Goal: Task Accomplishment & Management: Manage account settings

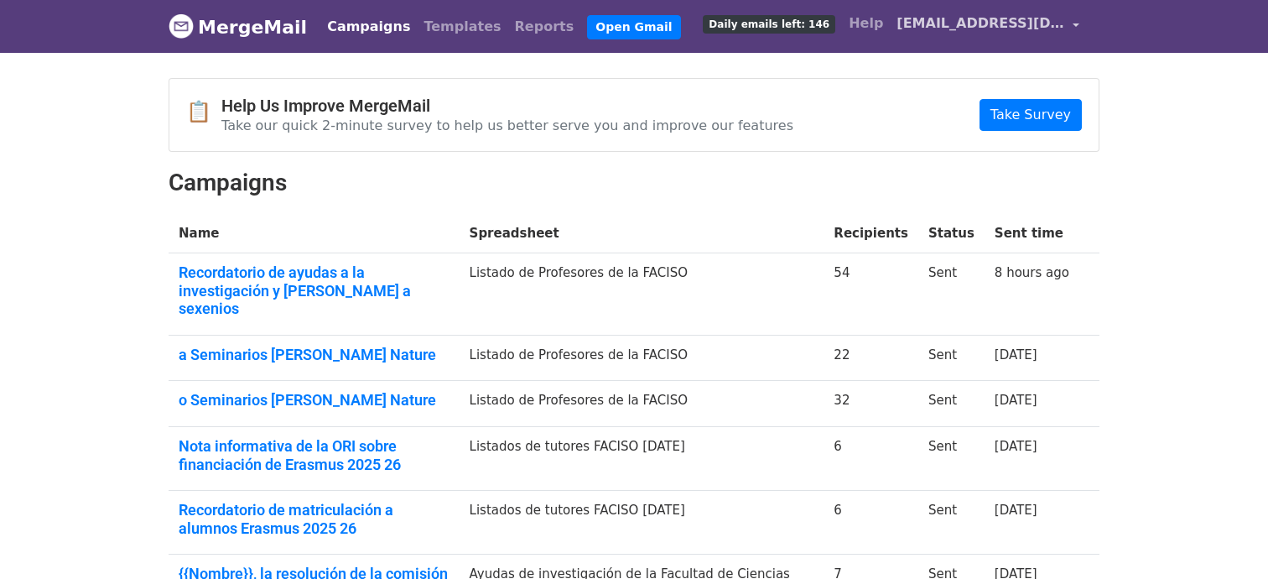
click at [1076, 25] on link "[EMAIL_ADDRESS][DOMAIN_NAME]" at bounding box center [988, 26] width 196 height 39
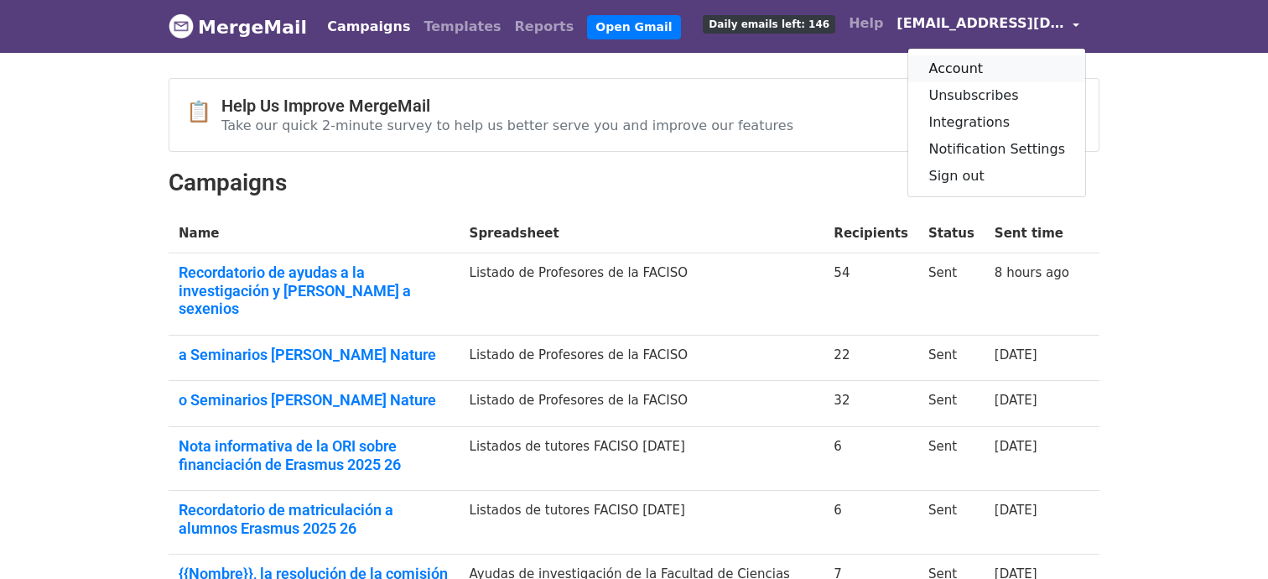
click at [979, 66] on link "Account" at bounding box center [996, 68] width 177 height 27
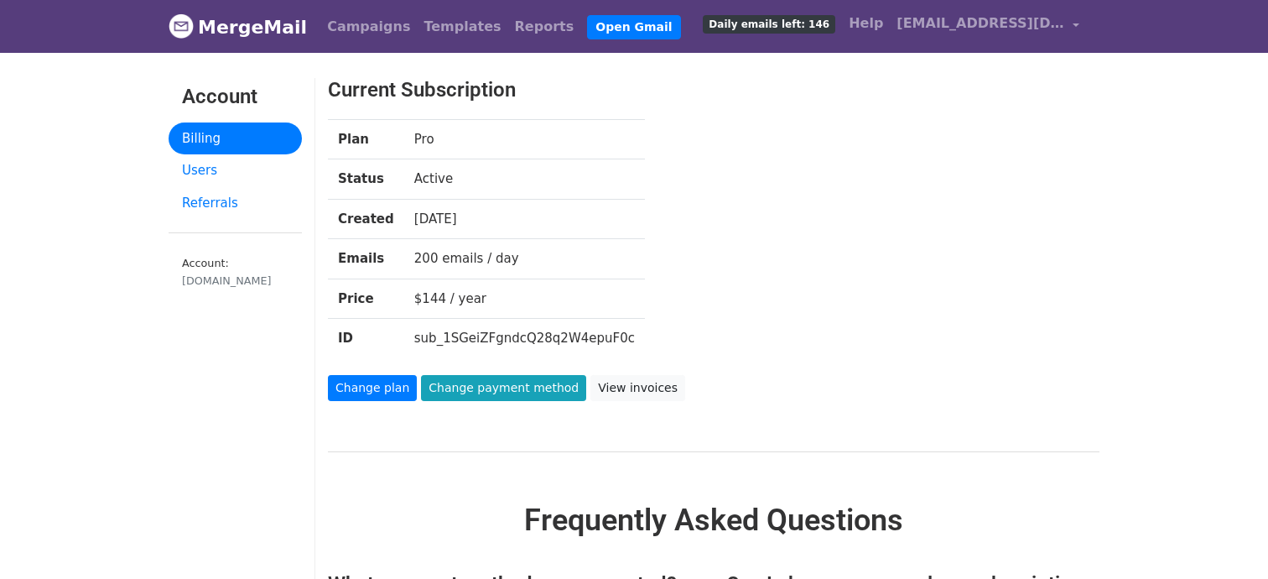
click at [267, 127] on link "Billing" at bounding box center [235, 138] width 133 height 33
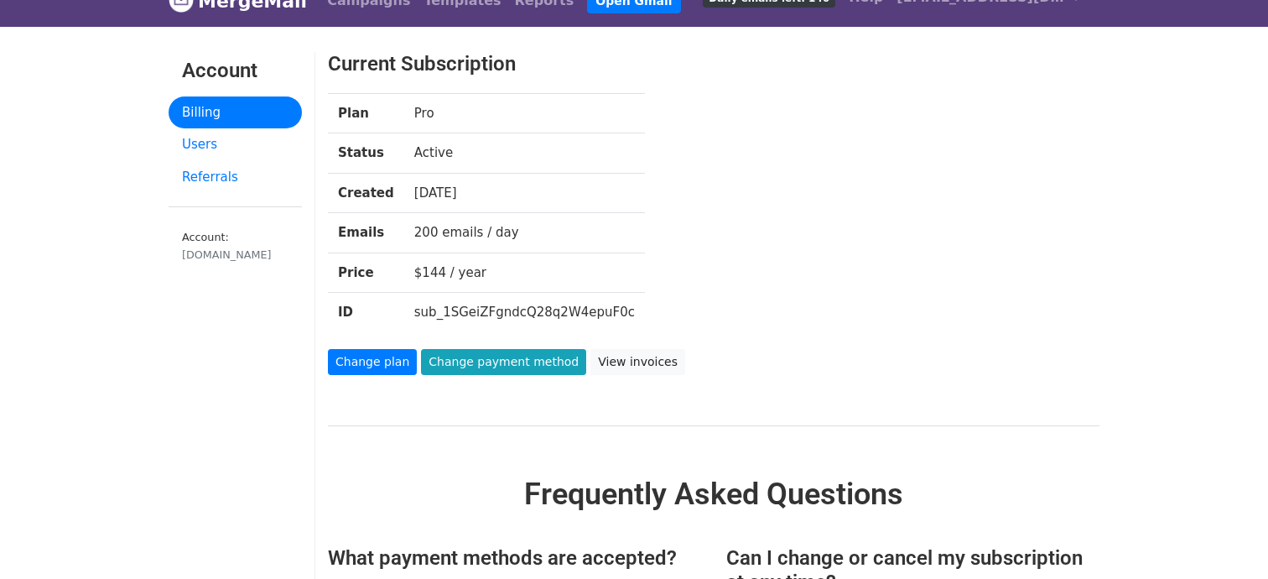
scroll to position [23, 0]
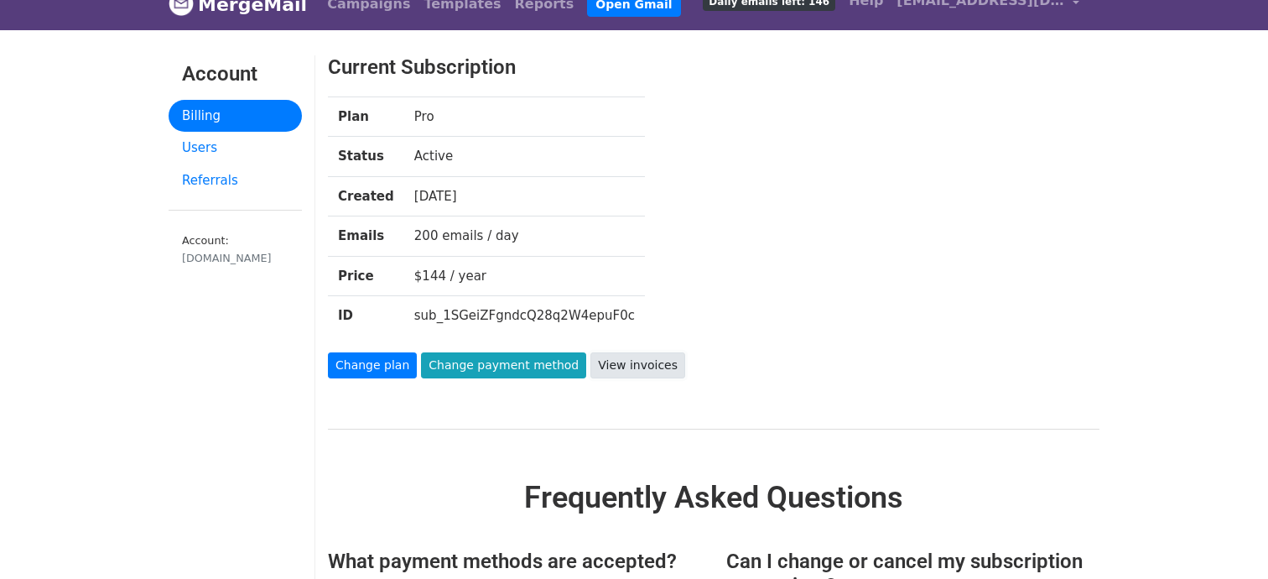
click at [642, 360] on link "View invoices" at bounding box center [638, 365] width 95 height 26
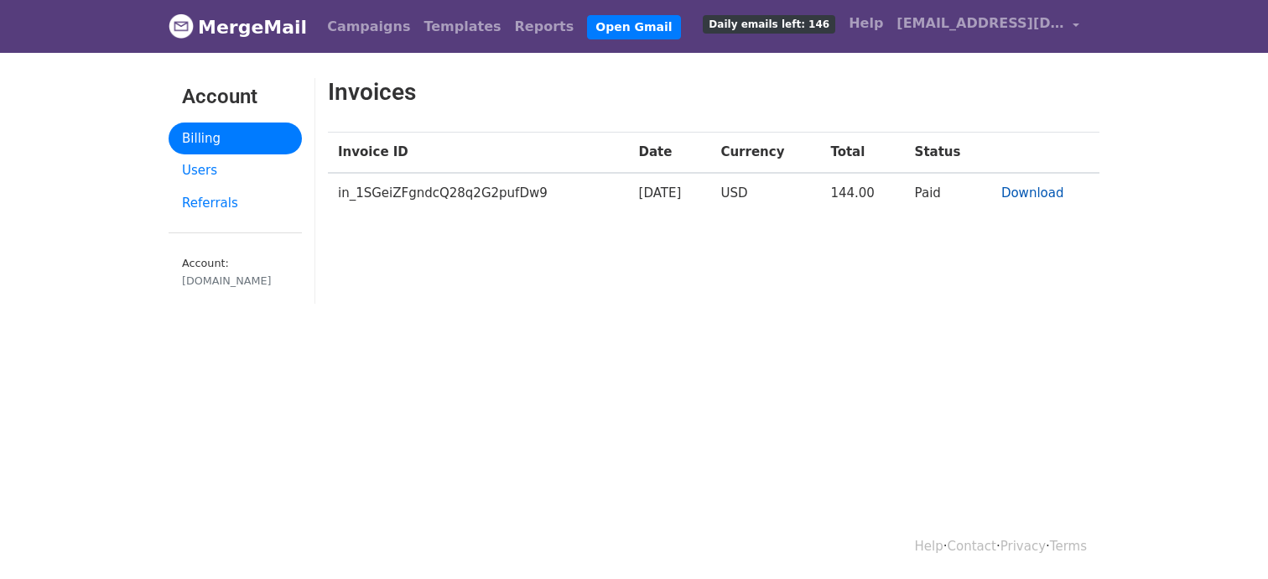
click at [1026, 190] on link "Download" at bounding box center [1033, 192] width 63 height 15
click at [208, 172] on link "Users" at bounding box center [235, 170] width 133 height 33
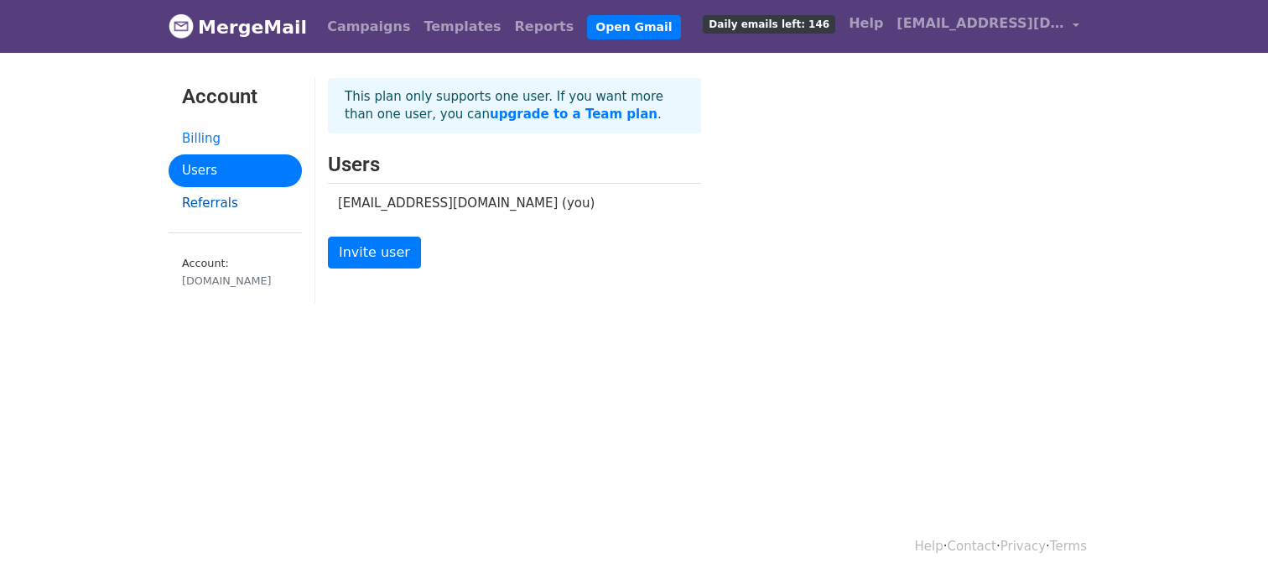
click at [216, 204] on link "Referrals" at bounding box center [235, 203] width 133 height 33
